Goal: Task Accomplishment & Management: Complete application form

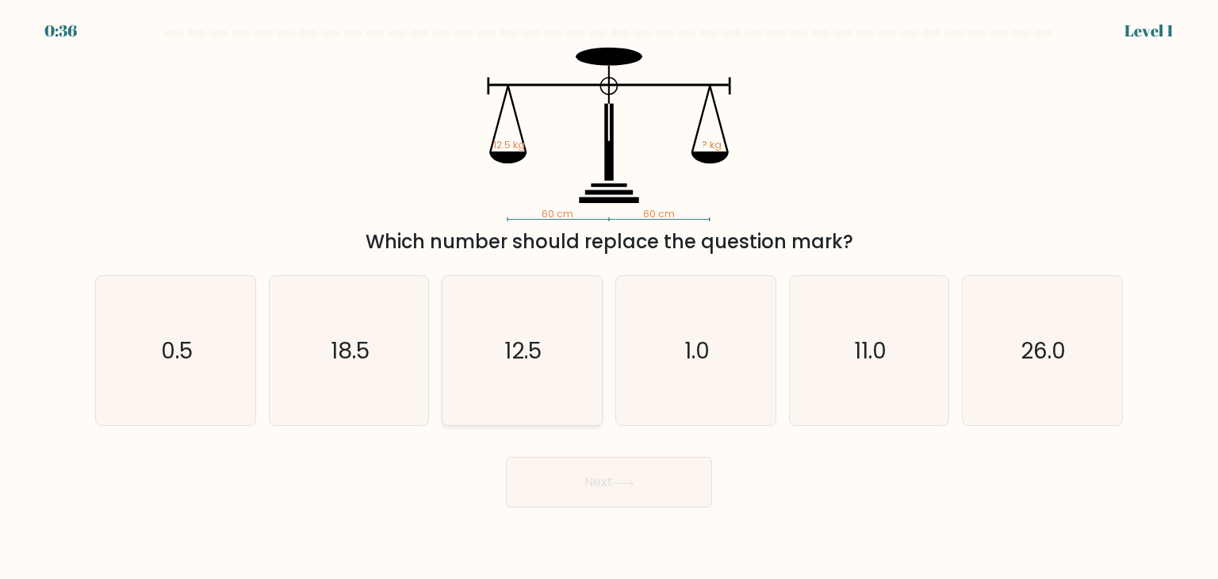
click at [536, 368] on icon "12.5" at bounding box center [521, 350] width 149 height 149
click at [609, 297] on input "c. 12.5" at bounding box center [609, 293] width 1 height 8
radio input "true"
click at [506, 457] on button "Next" at bounding box center [609, 482] width 206 height 51
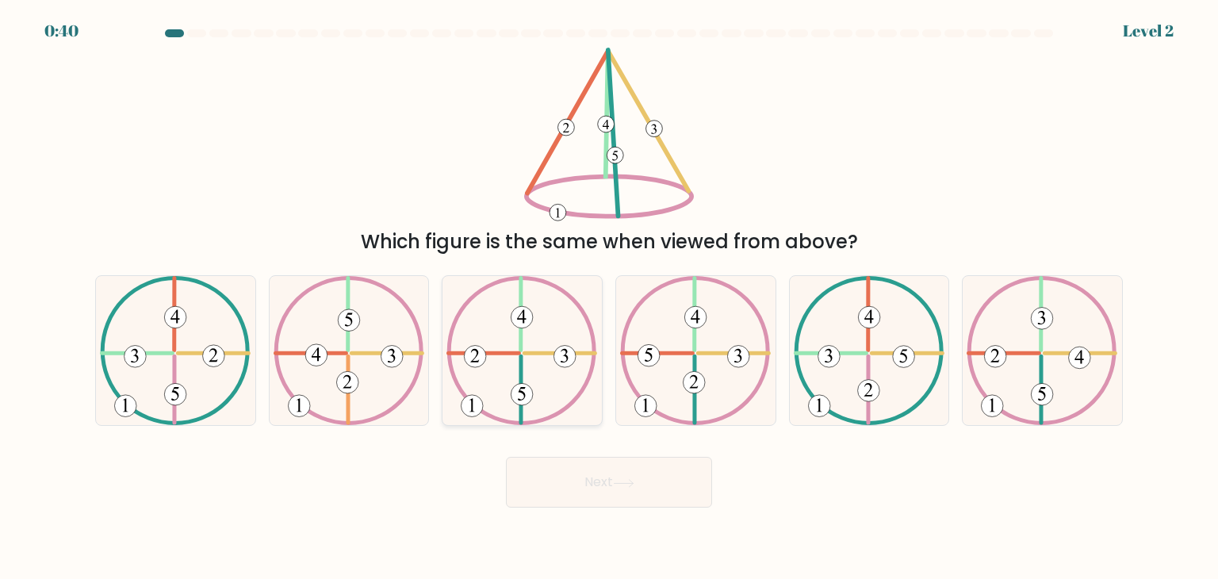
click at [533, 343] on icon at bounding box center [522, 350] width 151 height 149
click at [609, 297] on input "c." at bounding box center [609, 293] width 1 height 8
radio input "true"
click at [592, 476] on button "Next" at bounding box center [609, 482] width 206 height 51
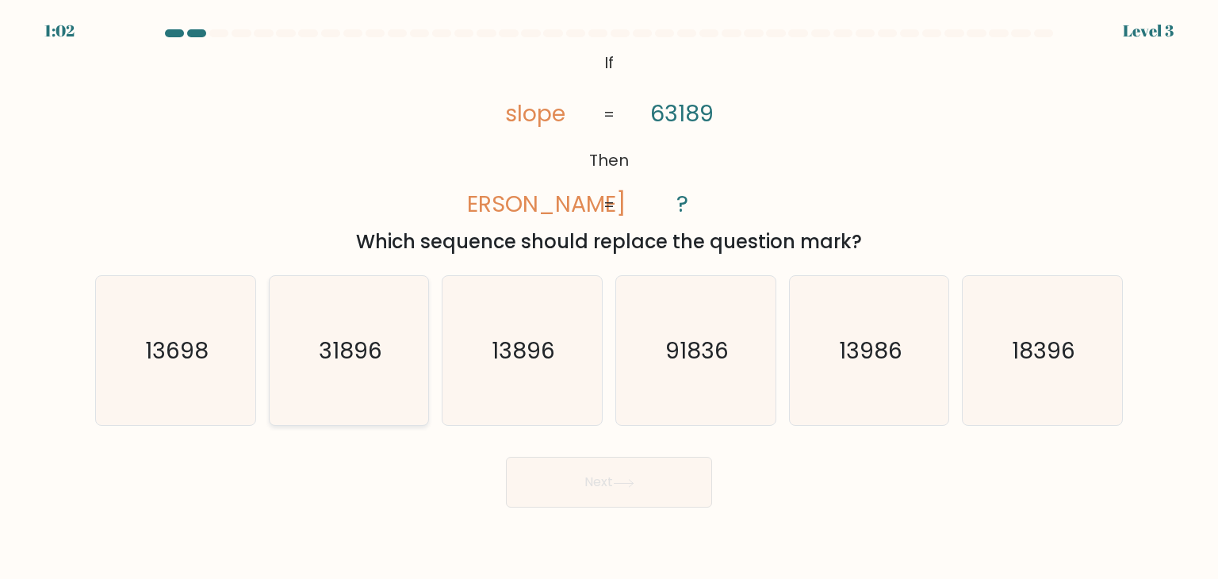
click at [347, 366] on text "31896" at bounding box center [350, 351] width 63 height 32
click at [609, 297] on input "b. 31896" at bounding box center [609, 293] width 1 height 8
radio input "true"
click at [631, 496] on button "Next" at bounding box center [609, 482] width 206 height 51
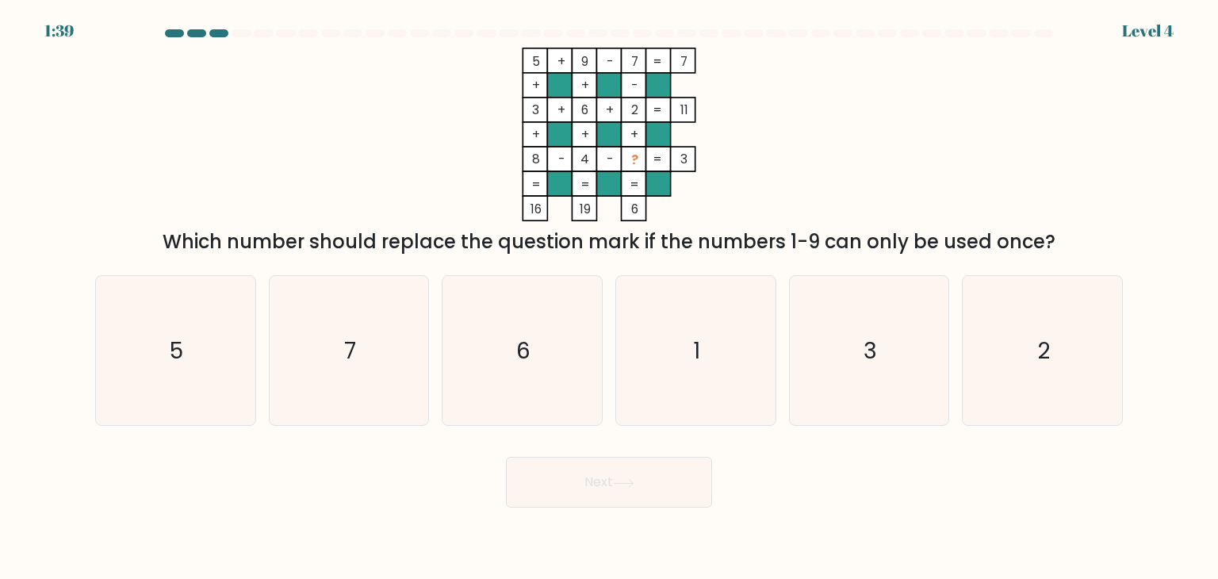
click at [217, 35] on div at bounding box center [218, 33] width 19 height 8
click at [711, 355] on icon "1" at bounding box center [695, 350] width 149 height 149
click at [610, 297] on input "d. 1" at bounding box center [609, 293] width 1 height 8
radio input "true"
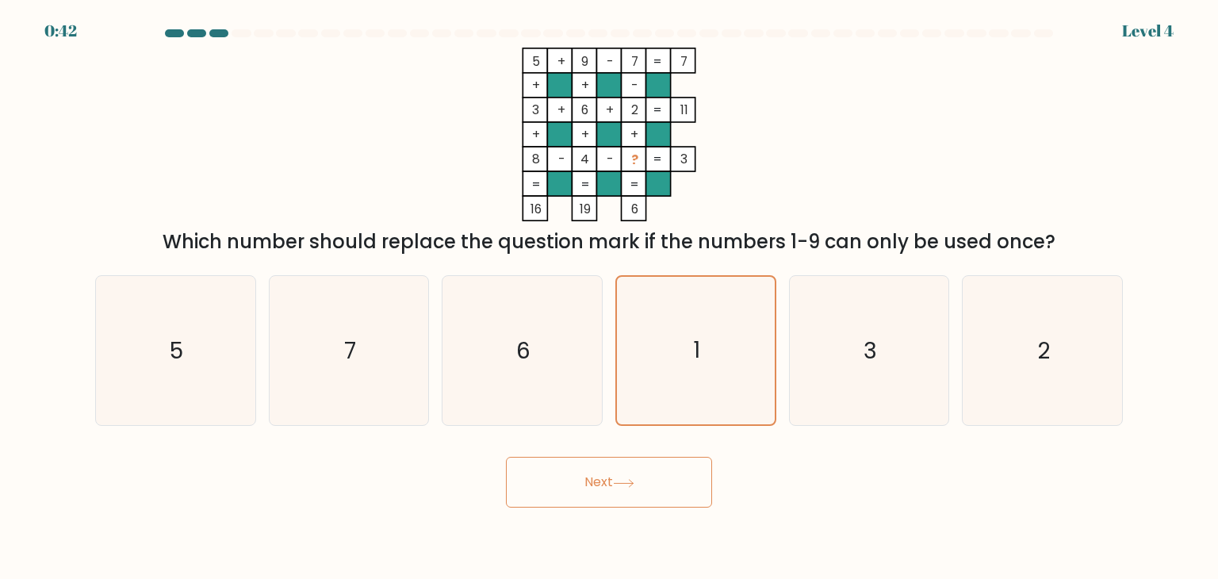
click at [657, 494] on button "Next" at bounding box center [609, 482] width 206 height 51
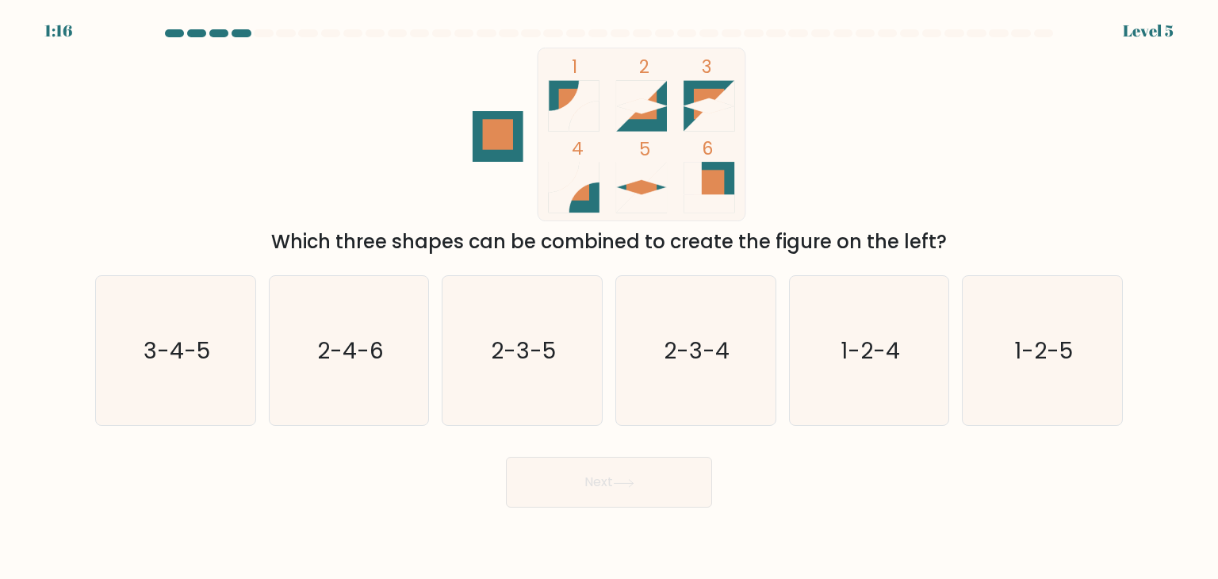
drag, startPoint x: 562, startPoint y: 86, endPoint x: 674, endPoint y: 100, distance: 113.5
click at [674, 100] on icon "1 2 3 4 5 6" at bounding box center [609, 135] width 427 height 174
drag, startPoint x: 519, startPoint y: 366, endPoint x: 543, endPoint y: 350, distance: 29.7
click at [543, 350] on icon "2-3-5" at bounding box center [521, 350] width 149 height 149
click at [543, 350] on text "2-3-5" at bounding box center [524, 351] width 65 height 32
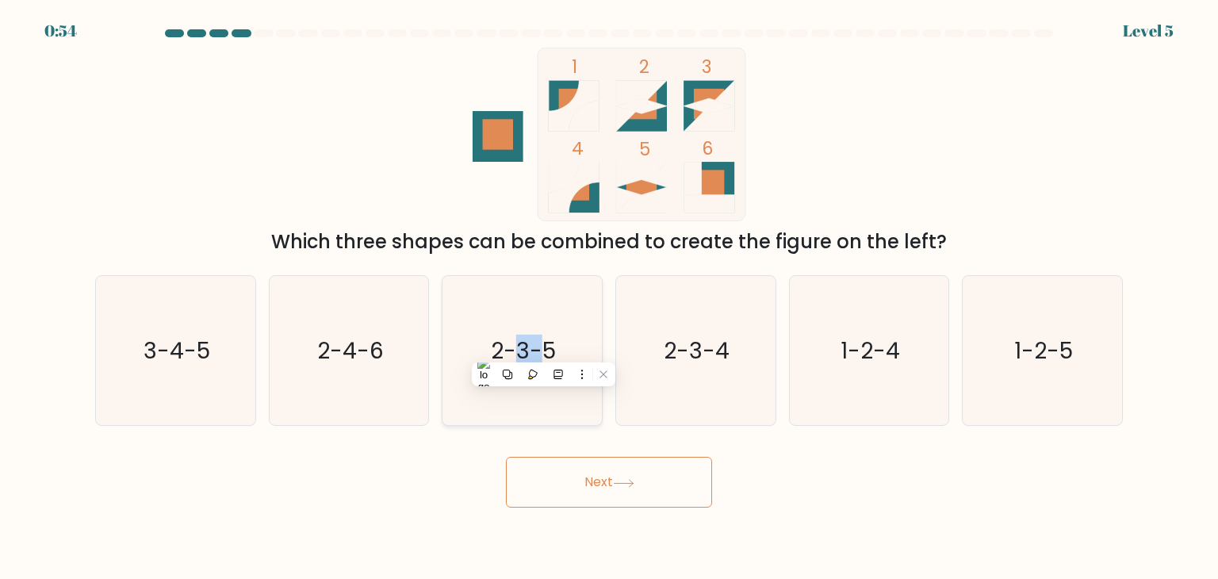
click at [609, 297] on input "c. 2-3-5" at bounding box center [609, 293] width 1 height 8
radio input "true"
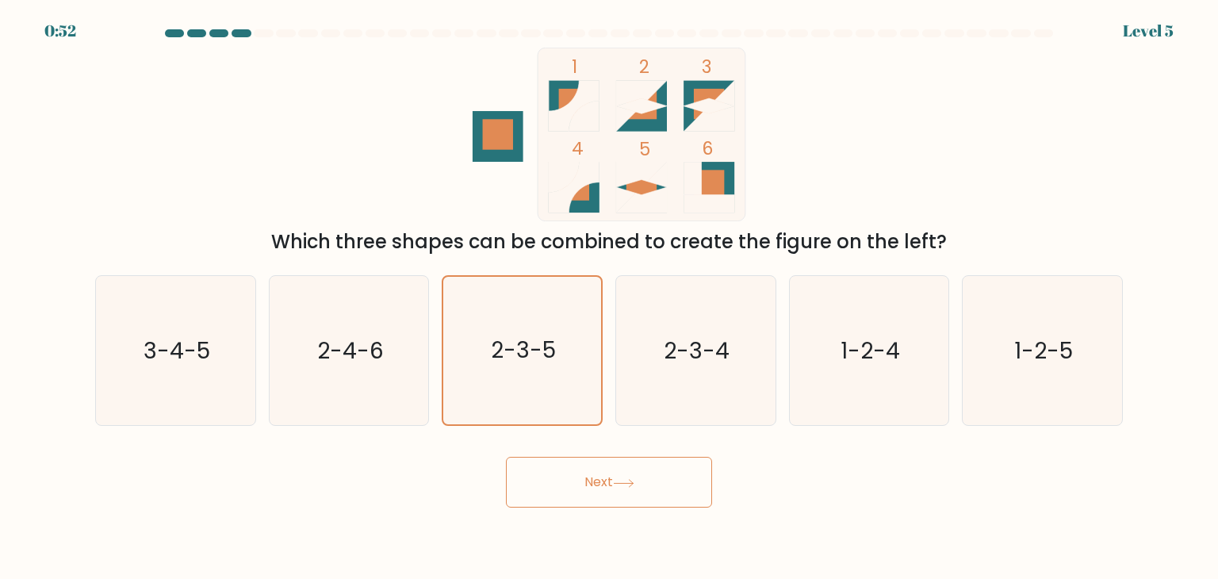
click at [644, 502] on button "Next" at bounding box center [609, 482] width 206 height 51
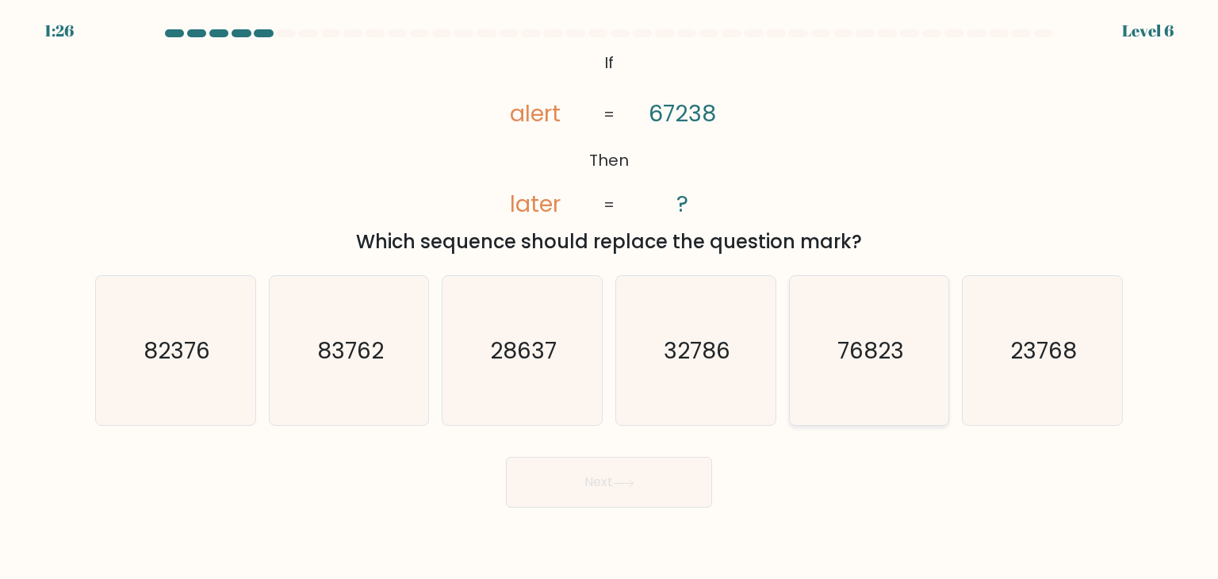
click at [872, 360] on text "76823" at bounding box center [871, 351] width 67 height 32
click at [610, 297] on input "e. 76823" at bounding box center [609, 293] width 1 height 8
radio input "true"
click at [619, 475] on button "Next" at bounding box center [609, 482] width 206 height 51
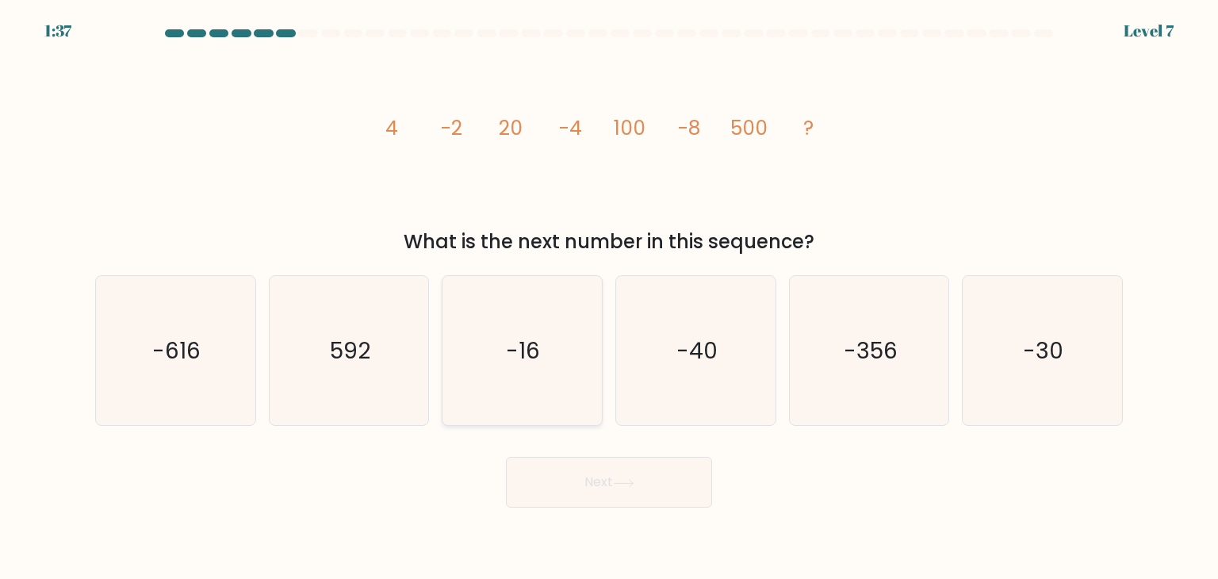
click at [481, 390] on icon "-16" at bounding box center [521, 350] width 149 height 149
click at [609, 297] on input "c. -16" at bounding box center [609, 293] width 1 height 8
radio input "true"
click at [569, 480] on button "Next" at bounding box center [609, 482] width 206 height 51
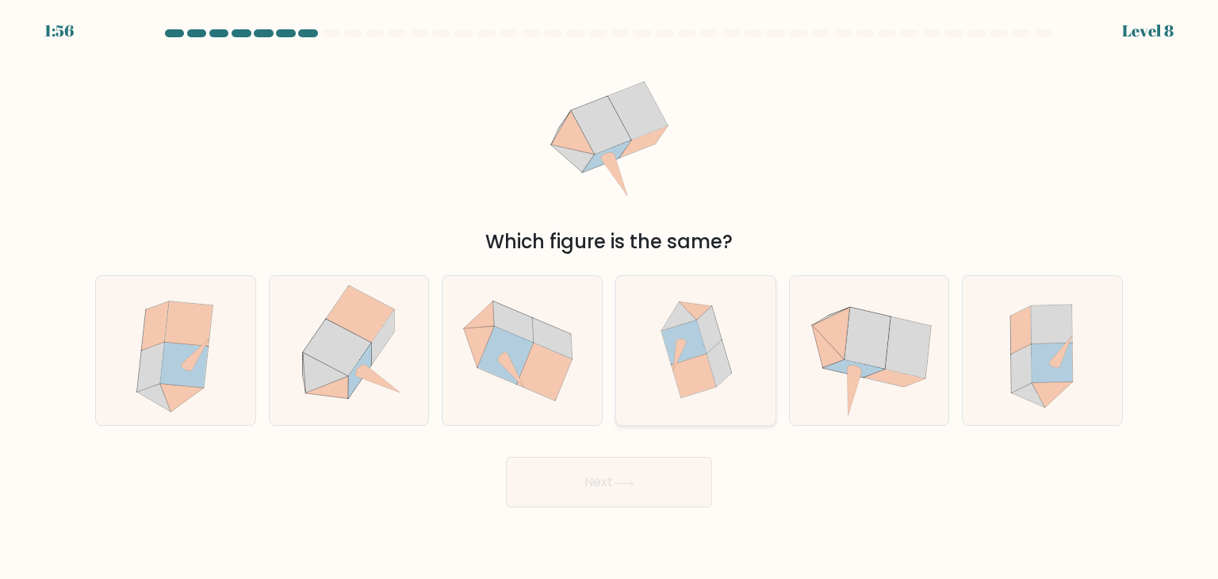
click at [659, 375] on icon at bounding box center [696, 350] width 144 height 149
click at [610, 297] on input "d." at bounding box center [609, 293] width 1 height 8
radio input "true"
click at [691, 495] on button "Next" at bounding box center [609, 482] width 206 height 51
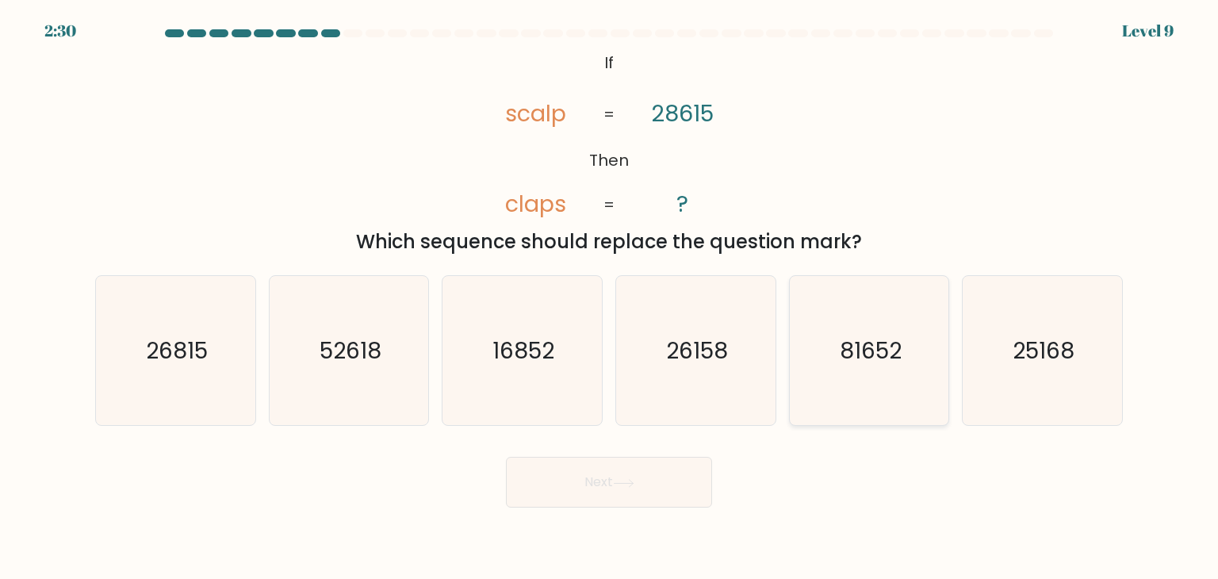
click at [885, 393] on icon "81652" at bounding box center [869, 350] width 149 height 149
click at [610, 297] on input "e. 81652" at bounding box center [609, 293] width 1 height 8
radio input "true"
click at [584, 474] on button "Next" at bounding box center [609, 482] width 206 height 51
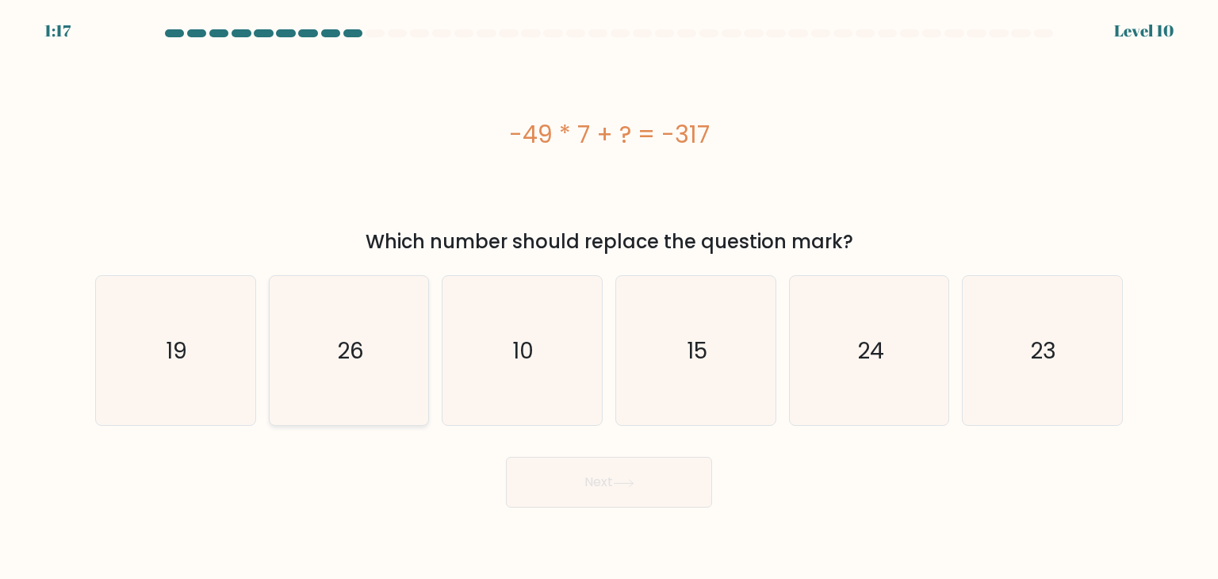
click at [366, 356] on icon "26" at bounding box center [348, 350] width 149 height 149
click at [609, 297] on input "b. 26" at bounding box center [609, 293] width 1 height 8
radio input "true"
click at [610, 508] on body "1:16 Level 10" at bounding box center [609, 289] width 1218 height 579
click at [610, 489] on button "Next" at bounding box center [609, 482] width 206 height 51
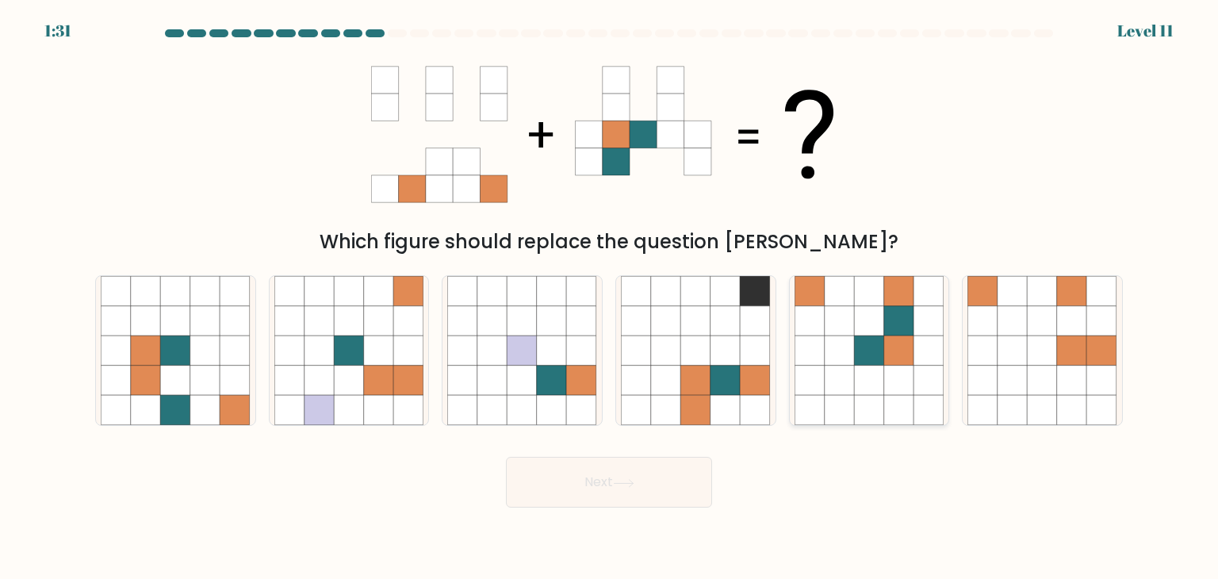
click at [889, 402] on icon at bounding box center [899, 411] width 30 height 30
click at [610, 297] on input "e." at bounding box center [609, 293] width 1 height 8
radio input "true"
click at [663, 482] on button "Next" at bounding box center [609, 482] width 206 height 51
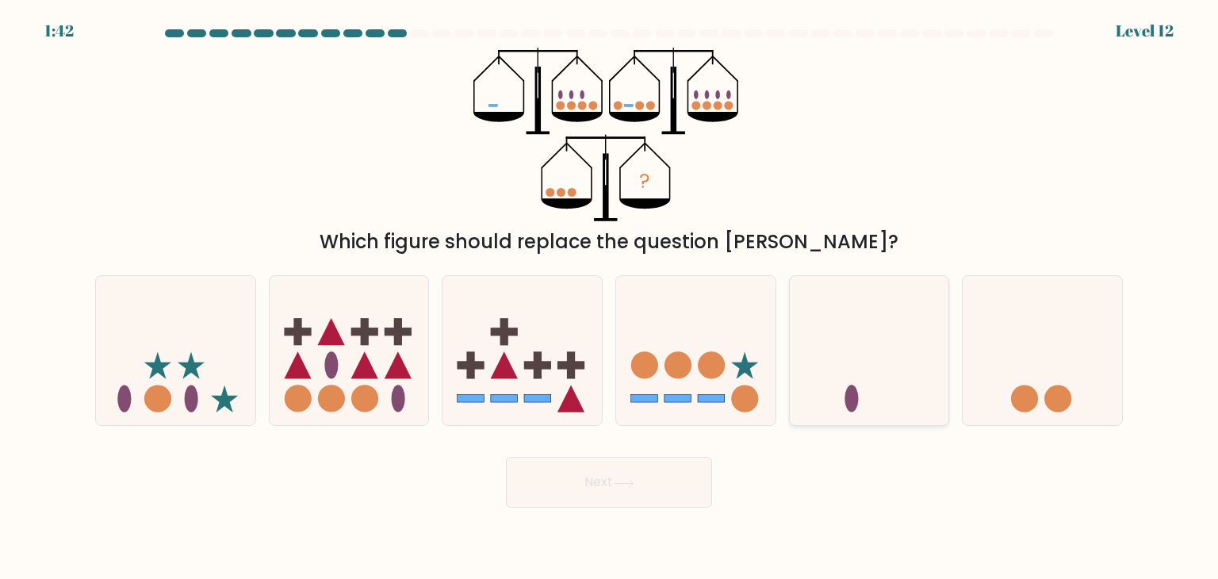
click at [834, 356] on icon at bounding box center [869, 351] width 159 height 132
click at [610, 297] on input "e." at bounding box center [609, 293] width 1 height 8
radio input "true"
click at [654, 477] on button "Next" at bounding box center [609, 482] width 206 height 51
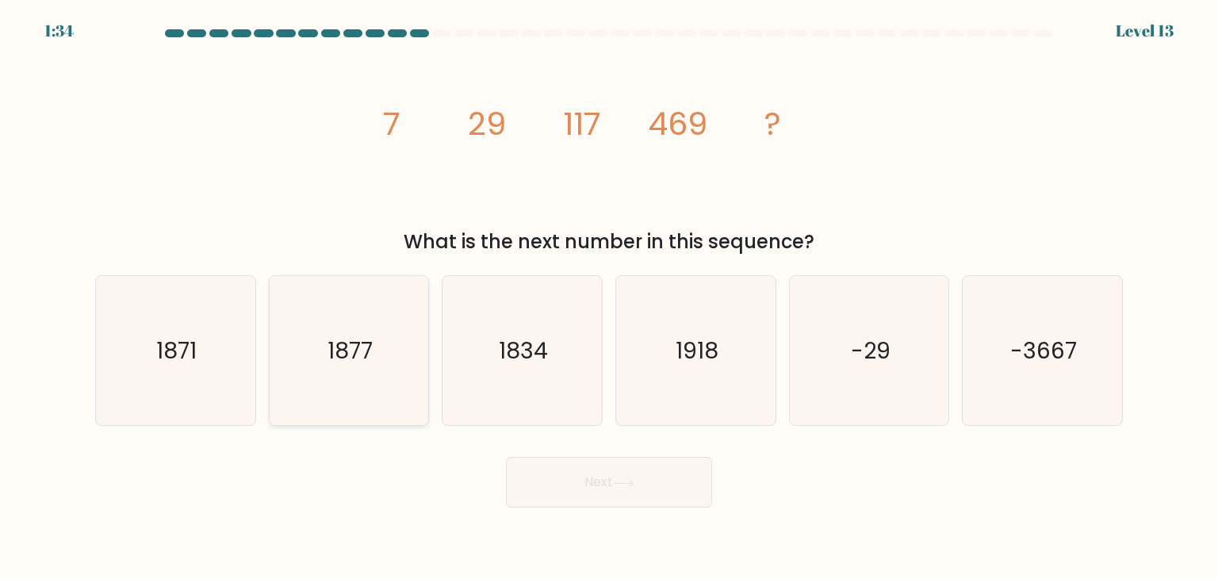
click at [378, 334] on icon "1877" at bounding box center [348, 350] width 149 height 149
click at [609, 297] on input "b. 1877" at bounding box center [609, 293] width 1 height 8
radio input "true"
click at [584, 481] on button "Next" at bounding box center [609, 482] width 206 height 51
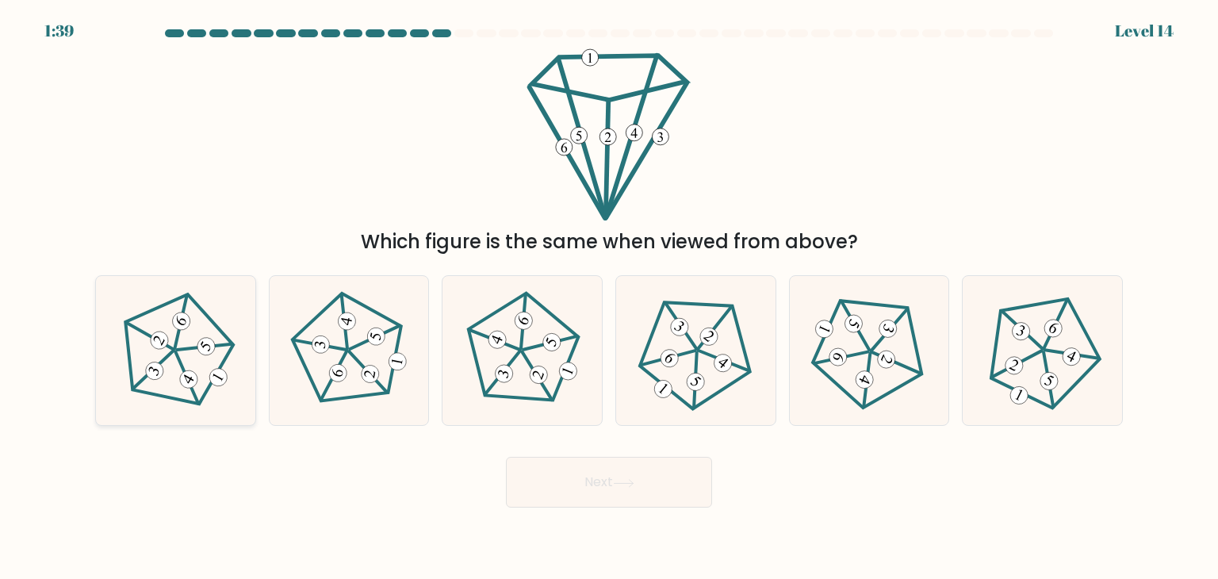
click at [220, 385] on 646 at bounding box center [218, 377] width 24 height 24
click at [609, 297] on input "a." at bounding box center [609, 293] width 1 height 8
radio input "true"
click at [565, 480] on button "Next" at bounding box center [609, 482] width 206 height 51
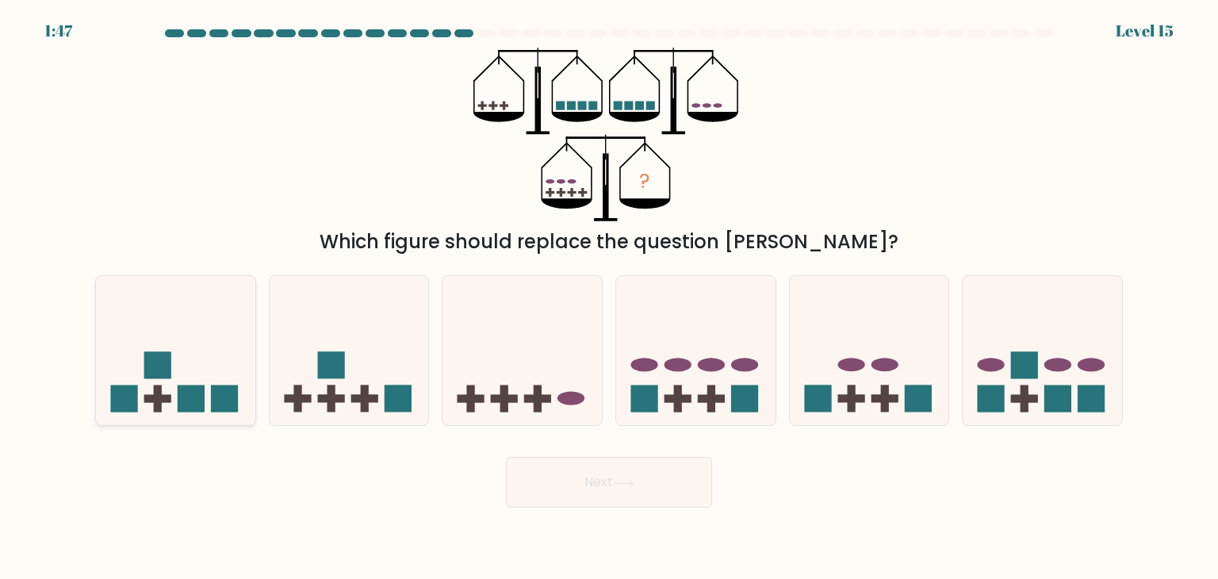
click at [215, 366] on icon at bounding box center [175, 351] width 159 height 132
click at [609, 297] on input "a." at bounding box center [609, 293] width 1 height 8
radio input "true"
click at [561, 477] on button "Next" at bounding box center [609, 482] width 206 height 51
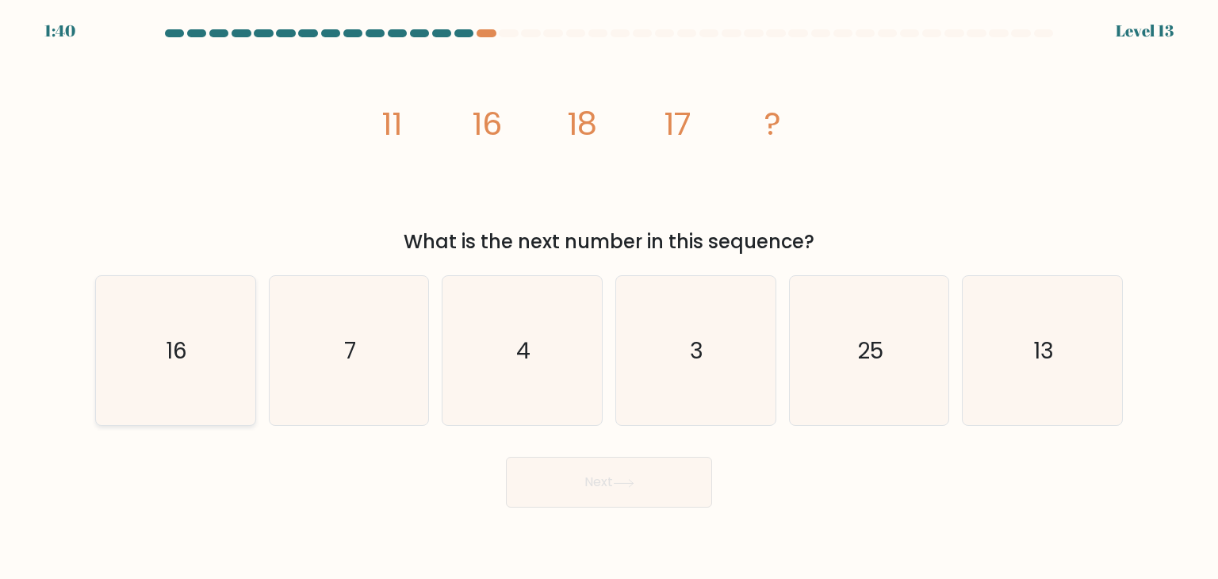
click at [142, 343] on icon "16" at bounding box center [175, 350] width 149 height 149
click at [609, 297] on input "a. 16" at bounding box center [609, 293] width 1 height 8
radio input "true"
drag, startPoint x: 1018, startPoint y: 389, endPoint x: 682, endPoint y: 490, distance: 351.1
click at [682, 490] on form at bounding box center [609, 268] width 1218 height 478
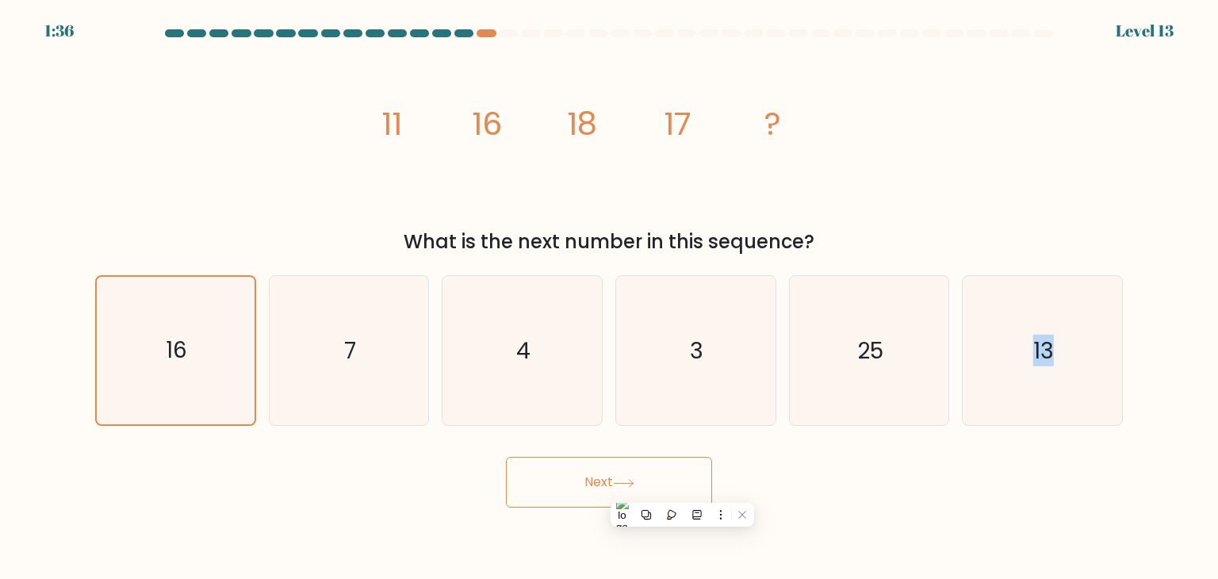
click at [682, 490] on button "Next" at bounding box center [609, 482] width 206 height 51
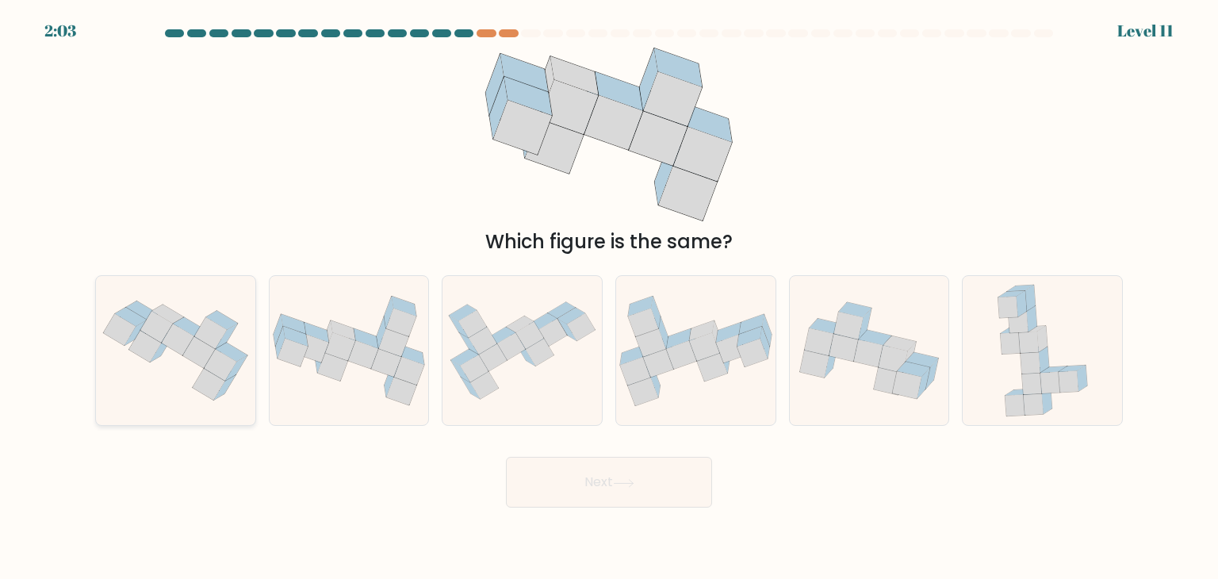
click at [157, 328] on icon at bounding box center [156, 327] width 33 height 32
click at [609, 297] on input "a." at bounding box center [609, 293] width 1 height 8
radio input "true"
click at [800, 358] on icon at bounding box center [869, 350] width 159 height 117
click at [610, 297] on input "e." at bounding box center [609, 293] width 1 height 8
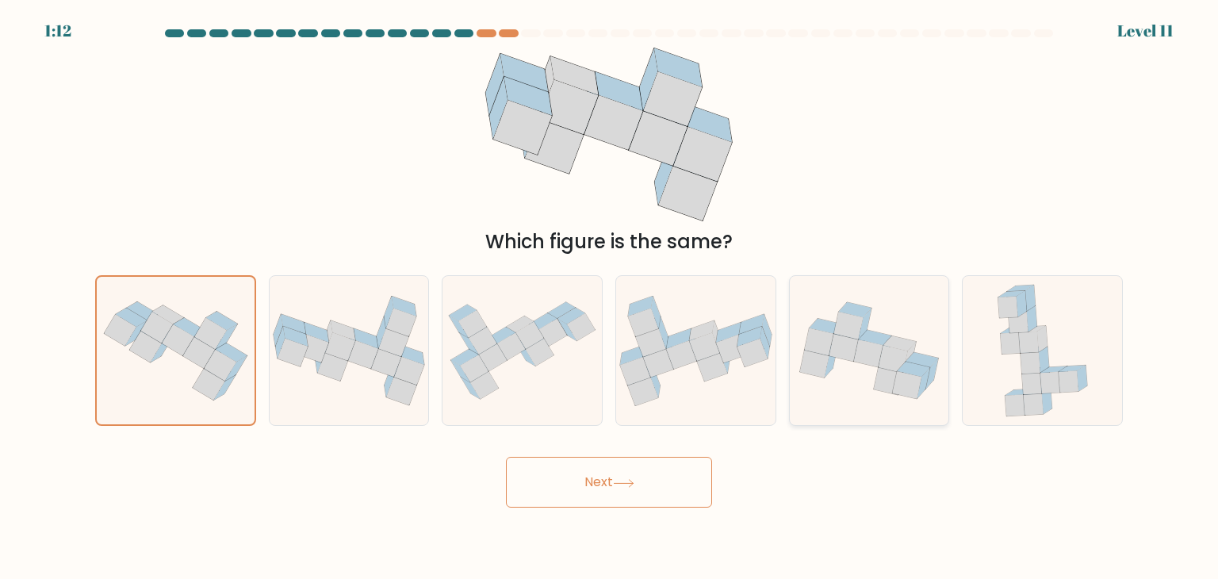
radio input "true"
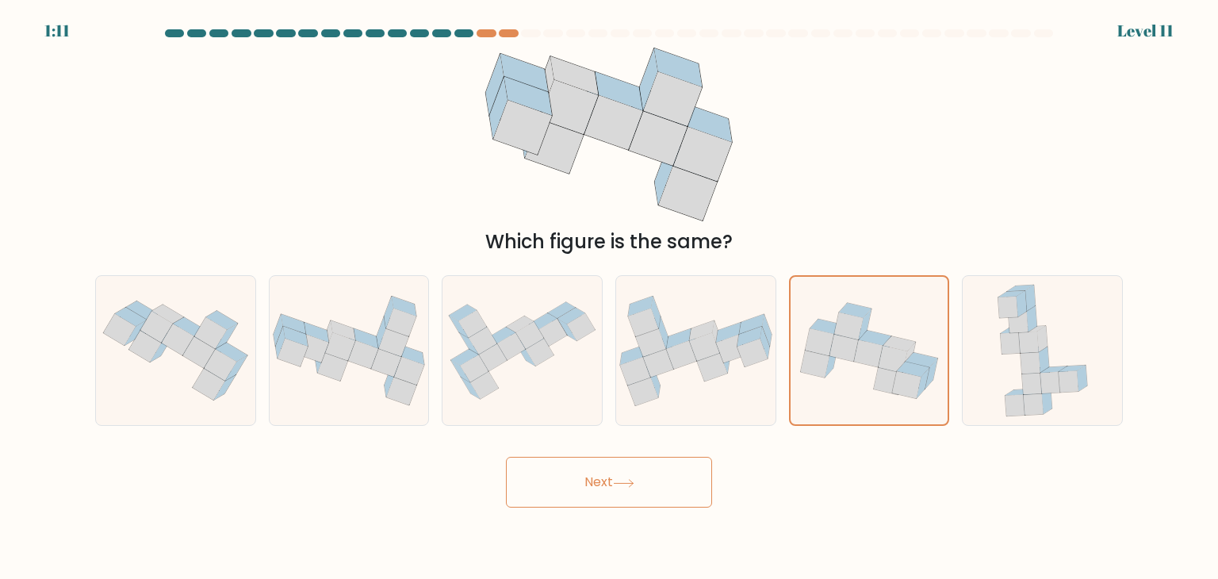
click at [659, 479] on button "Next" at bounding box center [609, 482] width 206 height 51
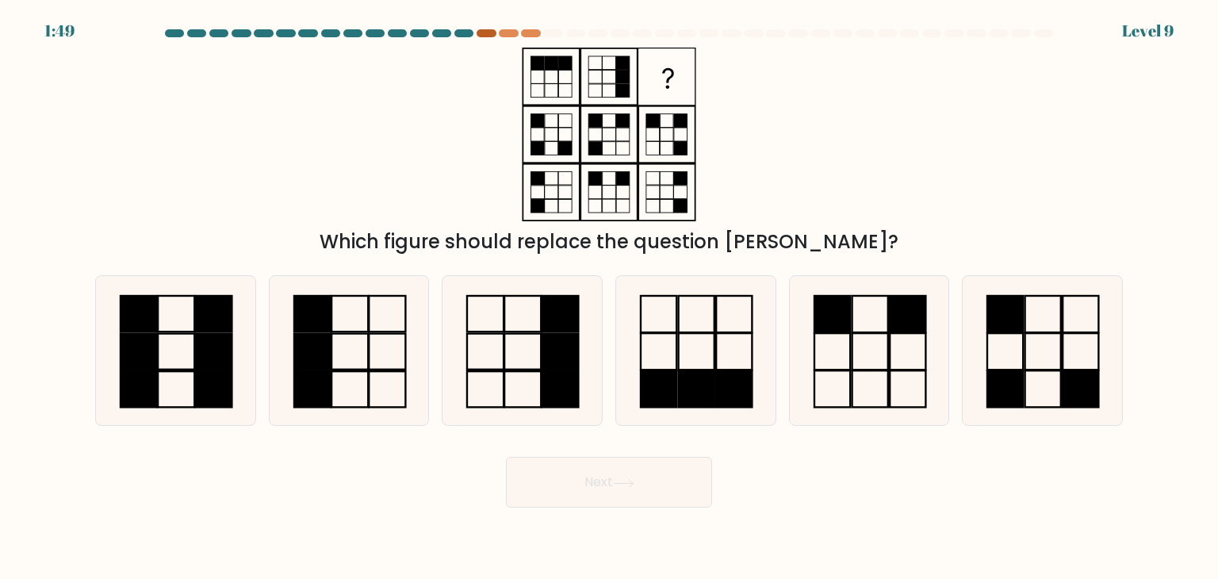
click at [482, 30] on div at bounding box center [486, 33] width 19 height 8
click at [707, 321] on icon at bounding box center [695, 350] width 149 height 149
click at [610, 297] on input "d." at bounding box center [609, 293] width 1 height 8
radio input "true"
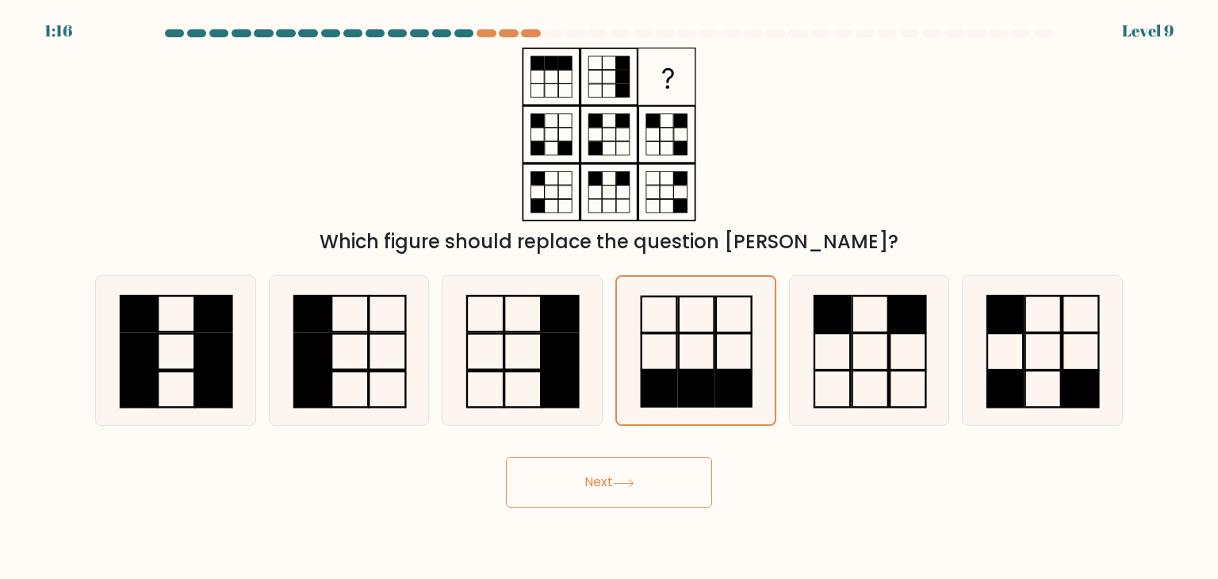
click at [651, 470] on button "Next" at bounding box center [609, 482] width 206 height 51
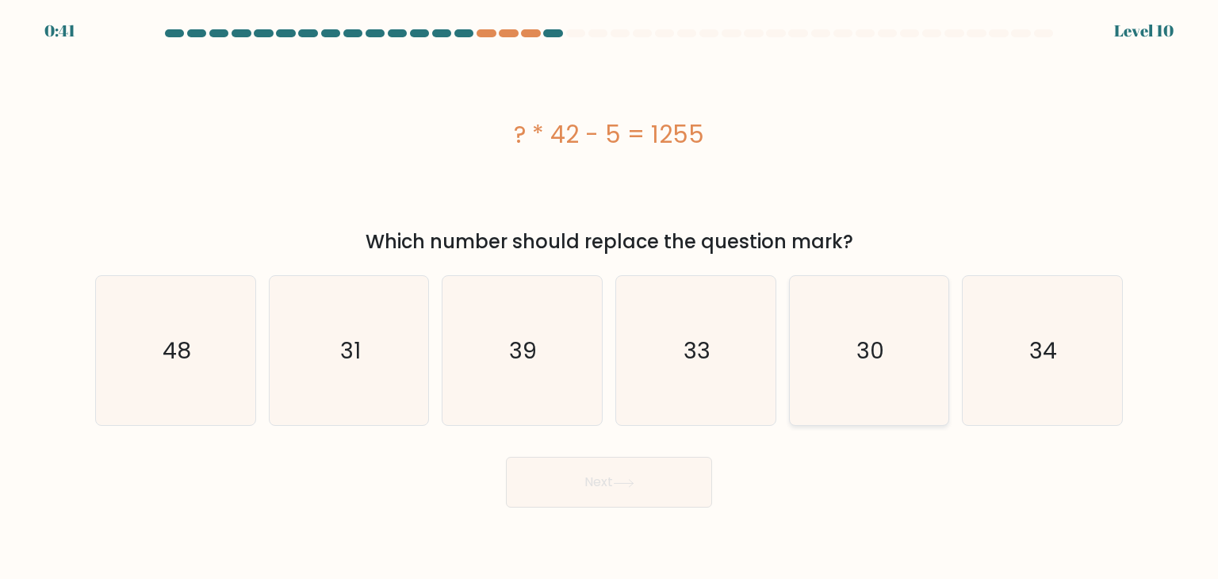
click at [874, 359] on text "30" at bounding box center [871, 351] width 28 height 32
click at [610, 297] on input "e. 30" at bounding box center [609, 293] width 1 height 8
radio input "true"
click at [662, 461] on button "Next" at bounding box center [609, 482] width 206 height 51
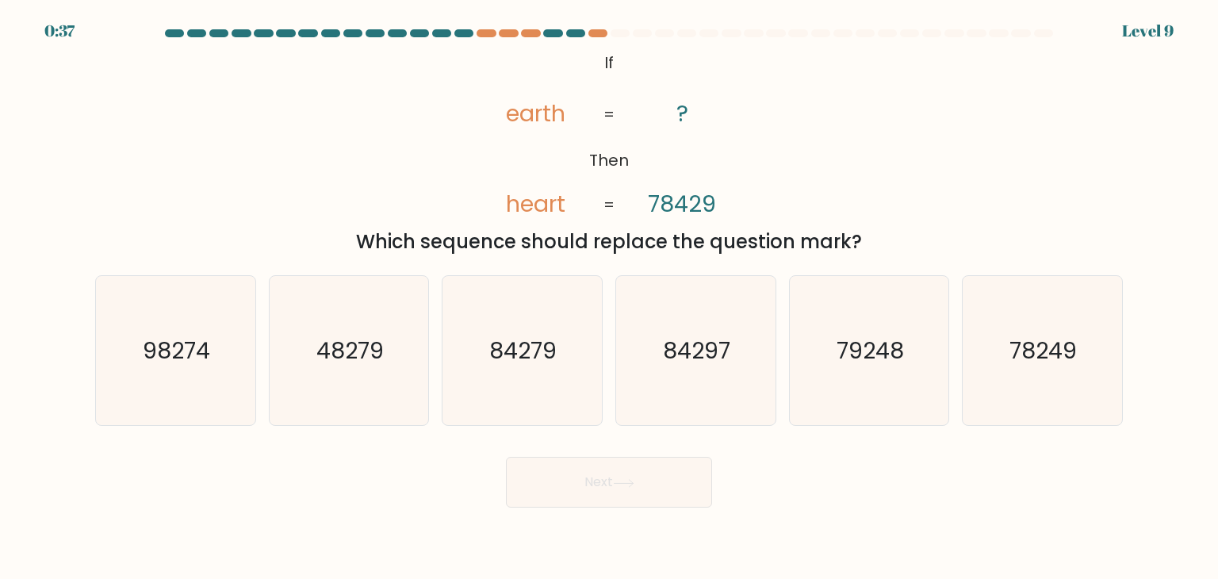
click at [574, 31] on div at bounding box center [575, 33] width 19 height 8
click at [527, 30] on div at bounding box center [530, 33] width 19 height 8
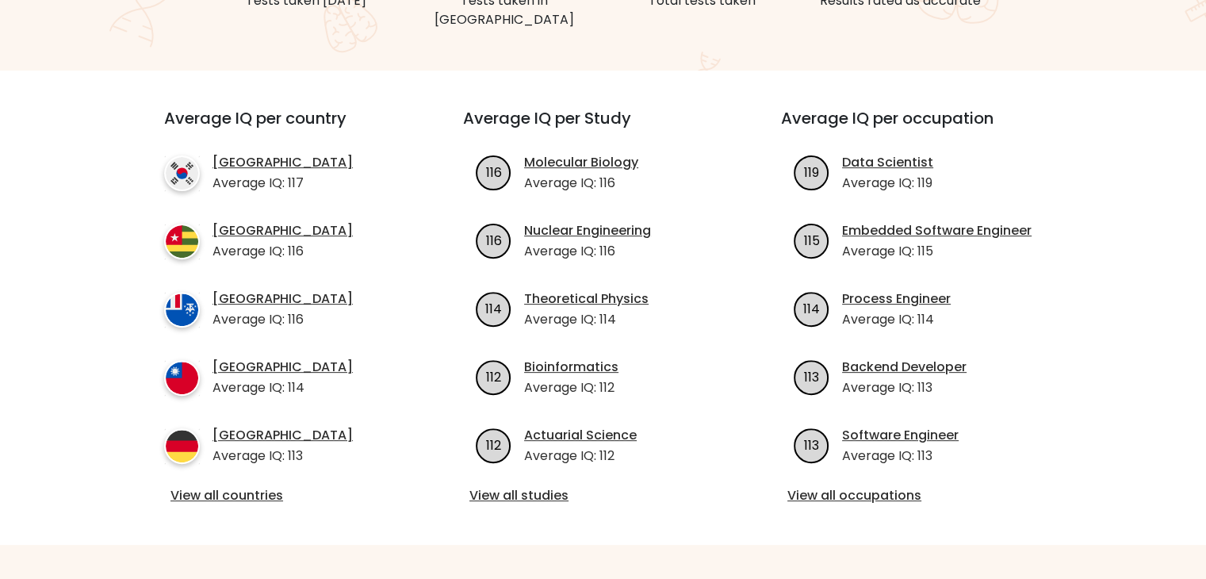
scroll to position [508, 0]
click at [548, 485] on link "View all studies" at bounding box center [603, 494] width 267 height 19
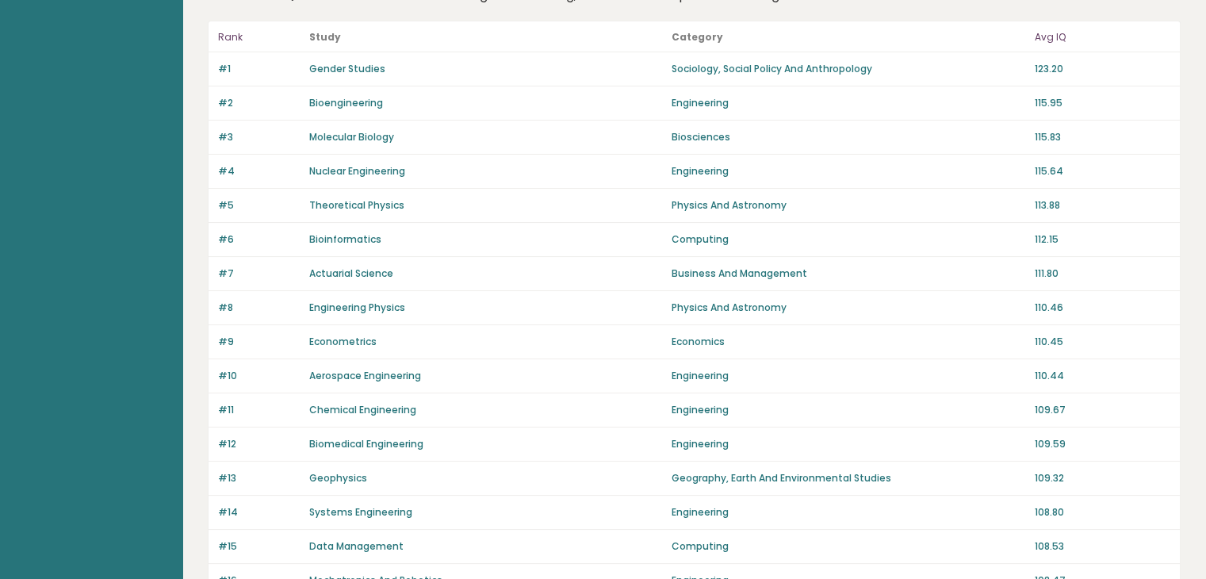
scroll to position [128, 0]
click at [718, 102] on p "Engineering" at bounding box center [848, 101] width 353 height 14
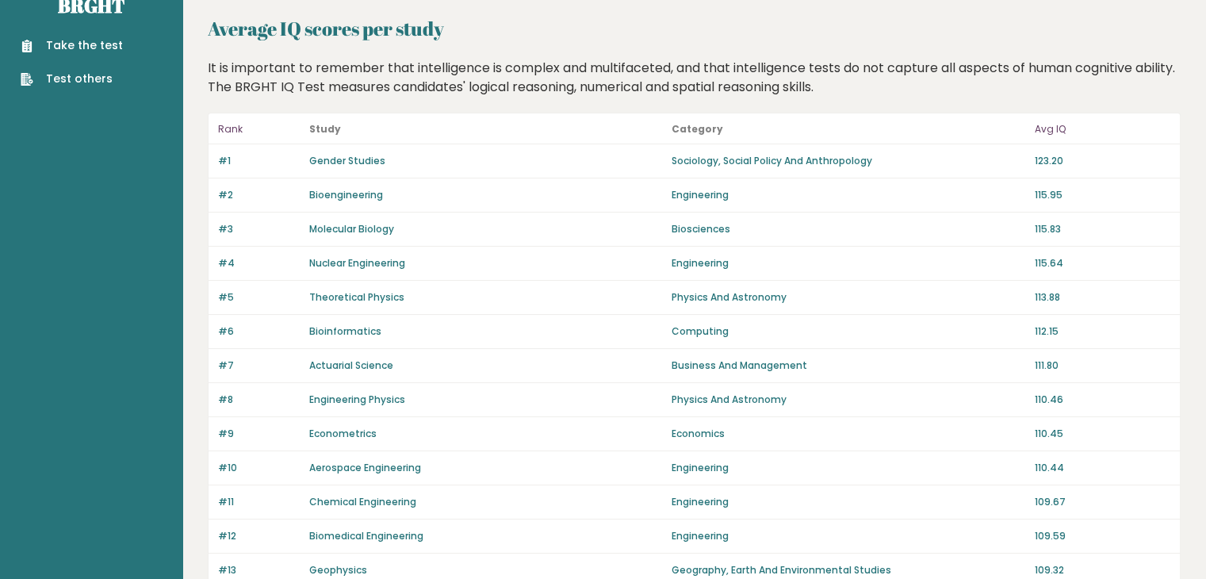
scroll to position [0, 0]
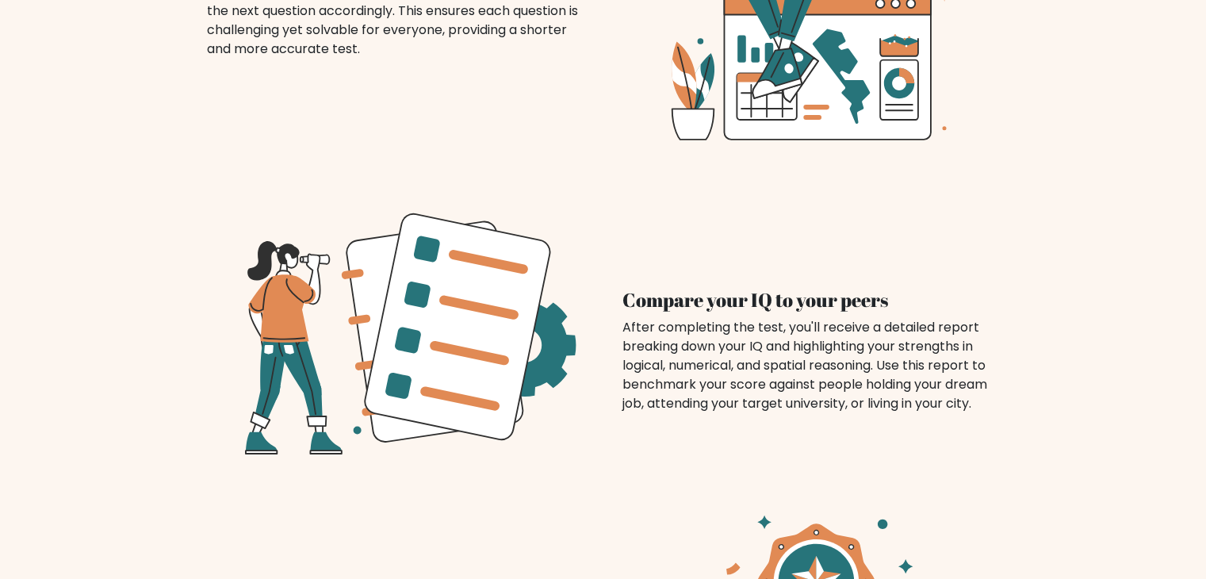
scroll to position [1361, 0]
